Goal: Task Accomplishment & Management: Complete application form

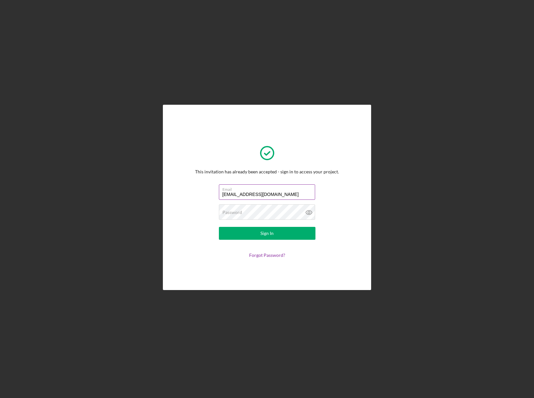
click at [293, 188] on label "Email" at bounding box center [269, 188] width 93 height 7
click at [293, 188] on input "[EMAIL_ADDRESS][DOMAIN_NAME]" at bounding box center [267, 191] width 96 height 15
click at [293, 188] on label "Email" at bounding box center [269, 188] width 93 height 7
click at [293, 188] on input "[EMAIL_ADDRESS][DOMAIN_NAME]" at bounding box center [267, 191] width 96 height 15
click at [293, 188] on label "Email" at bounding box center [269, 188] width 93 height 7
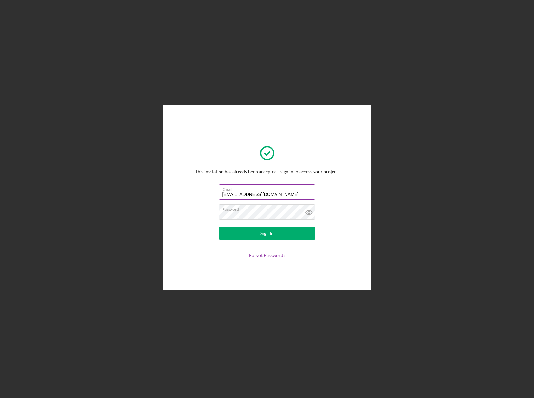
click at [293, 188] on input "[EMAIL_ADDRESS][DOMAIN_NAME]" at bounding box center [267, 191] width 96 height 15
click at [290, 193] on input "[EMAIL_ADDRESS][DOMAIN_NAME]" at bounding box center [267, 191] width 96 height 15
type input "l"
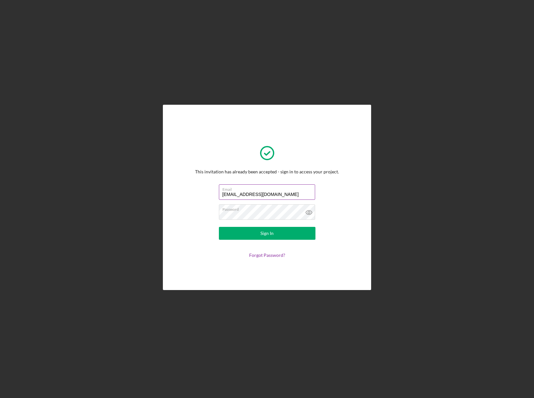
type input "[EMAIL_ADDRESS][DOMAIN_NAME]"
click at [219, 227] on button "Sign In" at bounding box center [267, 233] width 97 height 13
